Goal: Task Accomplishment & Management: Use online tool/utility

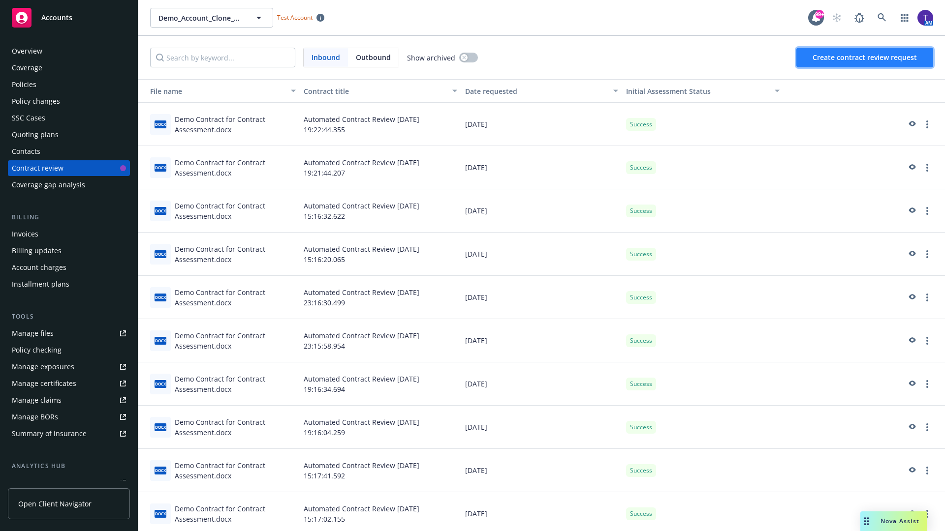
click at [865, 58] on span "Create contract review request" at bounding box center [865, 57] width 104 height 9
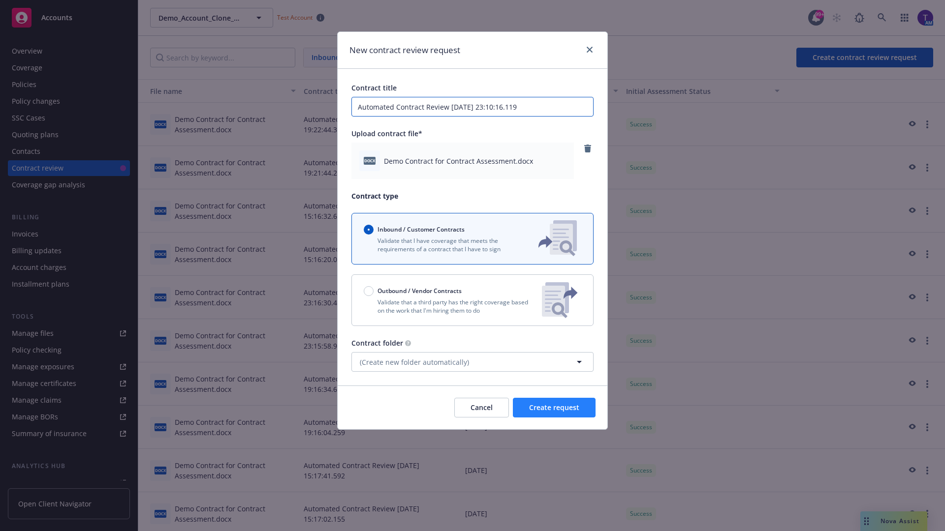
type input "Automated Contract Review [DATE] 23:10:16.119"
click at [554, 408] on span "Create request" at bounding box center [554, 407] width 50 height 9
